Goal: Navigation & Orientation: Find specific page/section

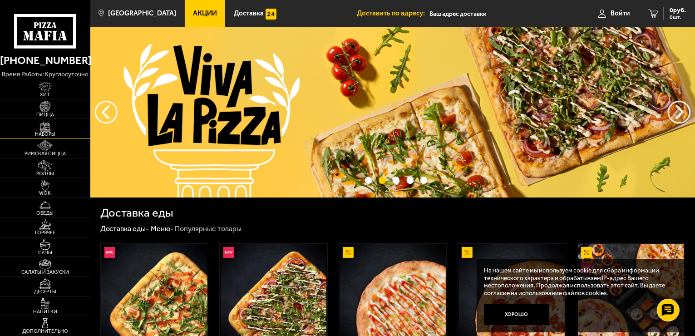
click at [42, 128] on img at bounding box center [45, 126] width 28 height 11
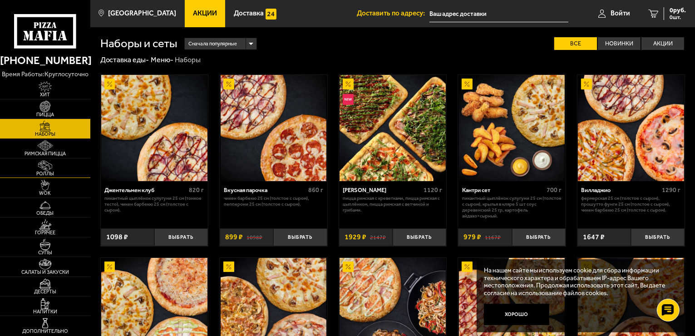
click at [46, 165] on img at bounding box center [45, 165] width 28 height 11
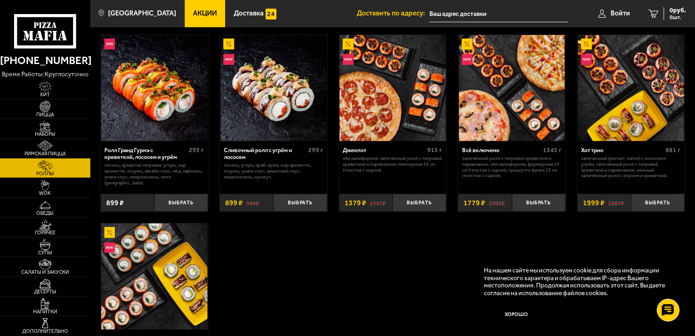
scroll to position [413, 0]
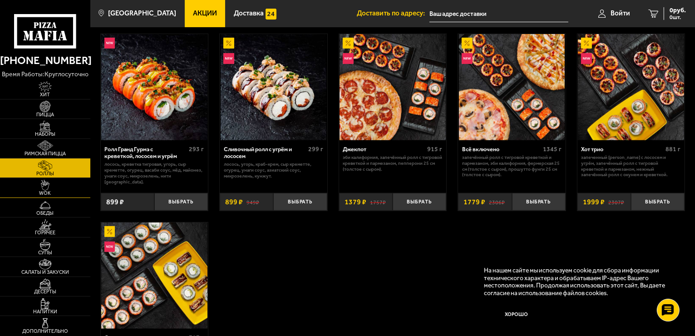
click at [51, 197] on link "WOK" at bounding box center [45, 187] width 90 height 19
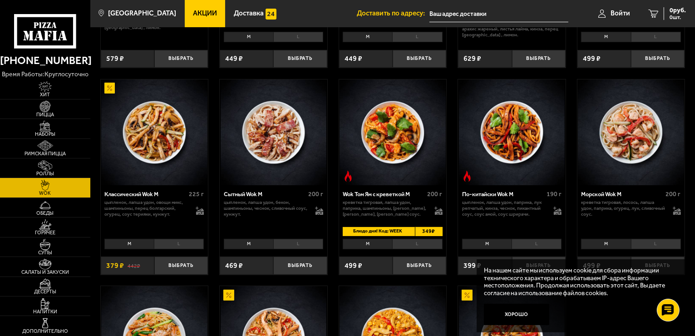
scroll to position [194, 0]
click at [52, 162] on img at bounding box center [45, 165] width 28 height 11
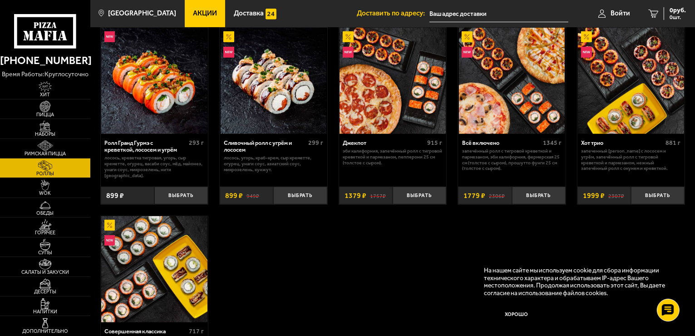
scroll to position [419, 0]
